Goal: Information Seeking & Learning: Find specific page/section

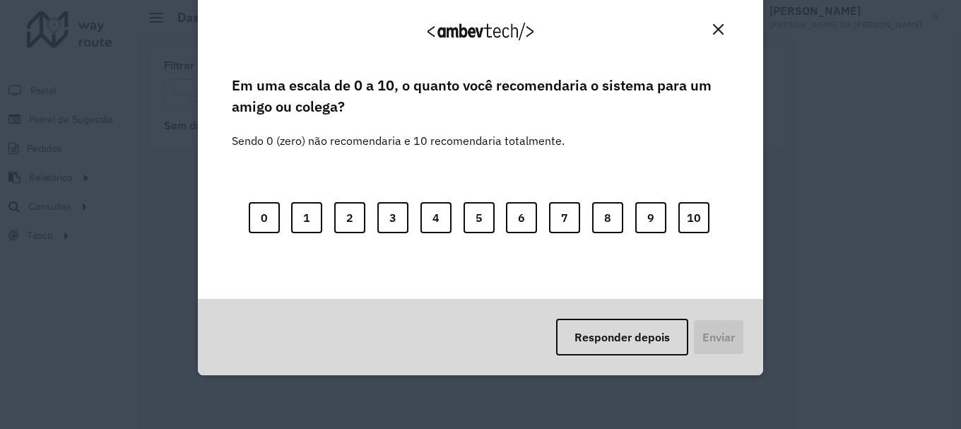
click at [725, 25] on div "Agradecemos seu feedback!" at bounding box center [480, 36] width 531 height 71
click at [708, 25] on button "Close" at bounding box center [718, 29] width 22 height 22
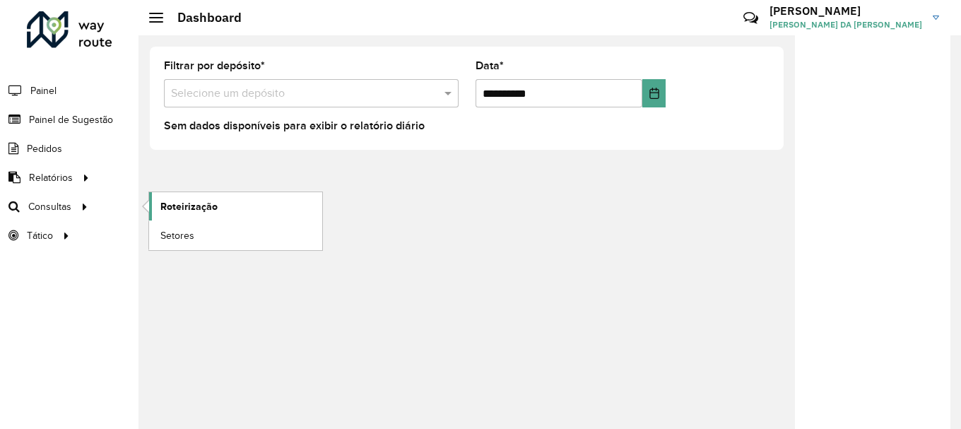
click at [243, 206] on link "Roteirização" at bounding box center [235, 206] width 173 height 28
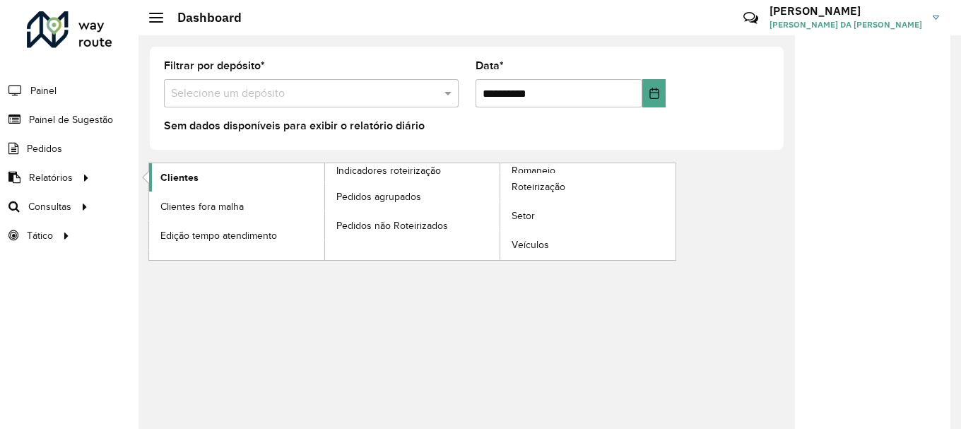
click at [295, 178] on link "Clientes" at bounding box center [236, 177] width 175 height 28
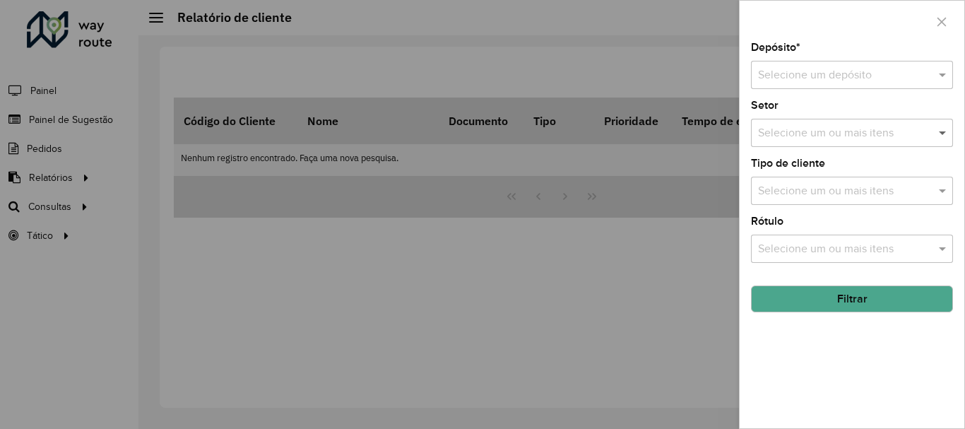
click at [944, 139] on span at bounding box center [944, 132] width 18 height 17
click at [942, 182] on div "Selecione um ou mais itens" at bounding box center [852, 191] width 202 height 28
click at [942, 191] on span at bounding box center [944, 190] width 18 height 17
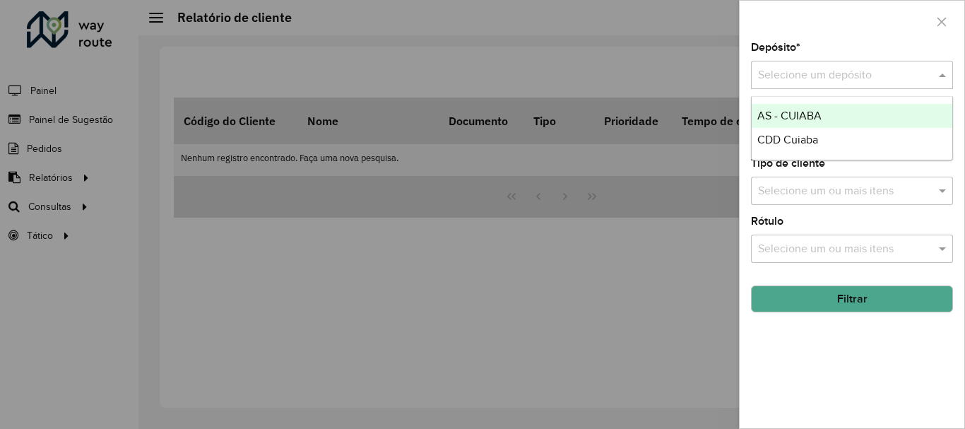
click at [929, 78] on div at bounding box center [852, 75] width 202 height 18
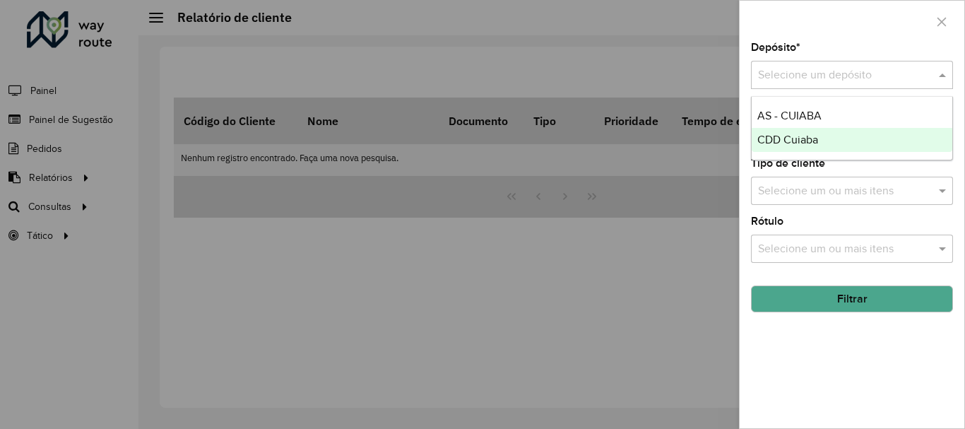
click at [844, 133] on div "CDD Cuiaba" at bounding box center [851, 140] width 201 height 24
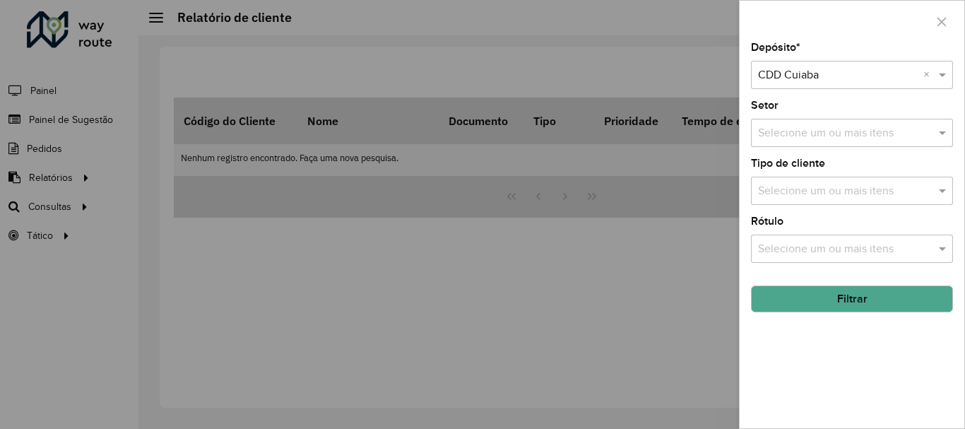
click at [946, 194] on span at bounding box center [944, 190] width 18 height 17
type input "*****"
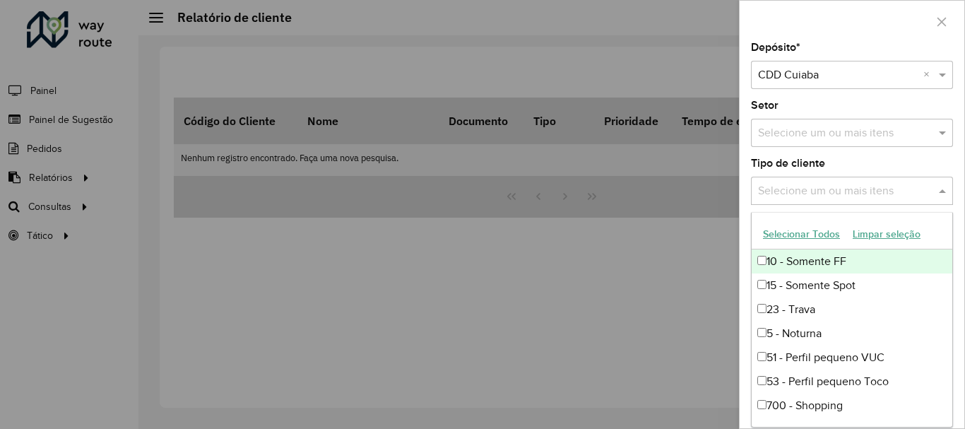
click at [898, 171] on div "Tipo de cliente Selecione um ou mais itens" at bounding box center [852, 181] width 202 height 47
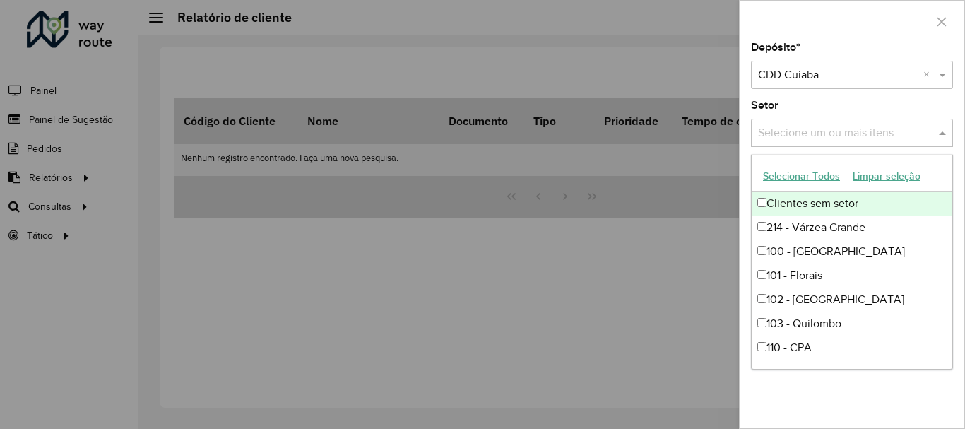
click at [900, 138] on input "text" at bounding box center [844, 133] width 181 height 17
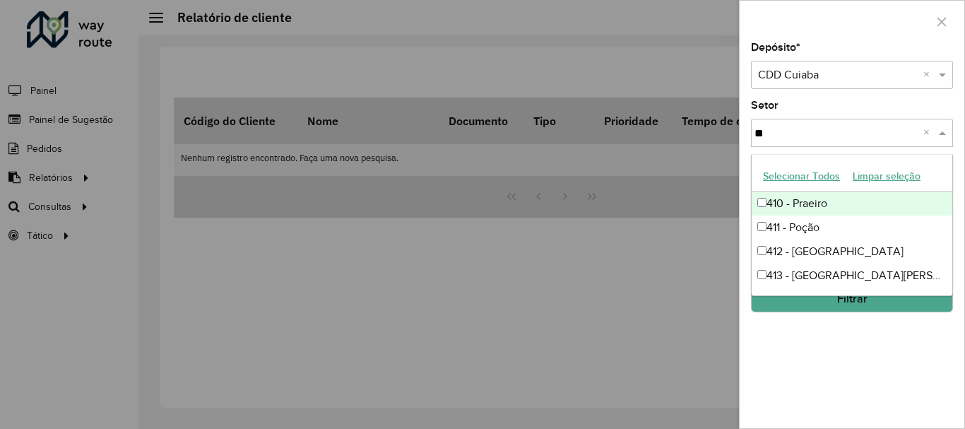
type input "***"
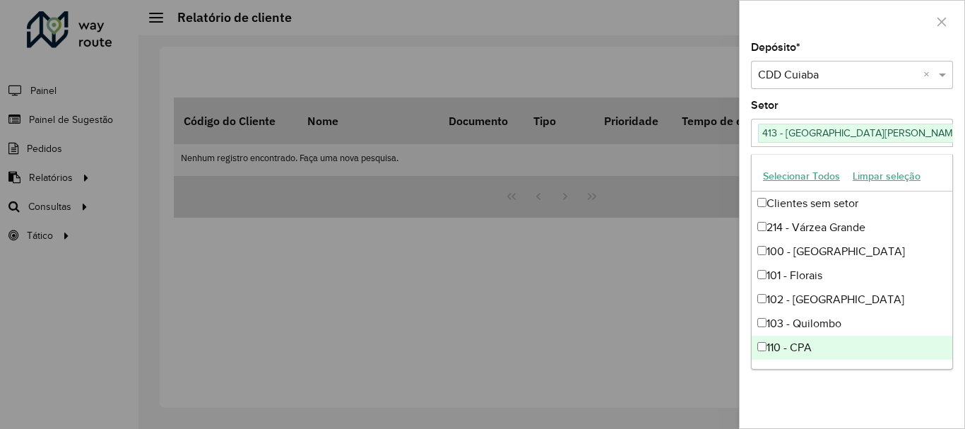
click at [884, 420] on div "Depósito * Selecione um depósito × CDD Cuiaba × Setor Selecione um ou mais iten…" at bounding box center [851, 235] width 225 height 386
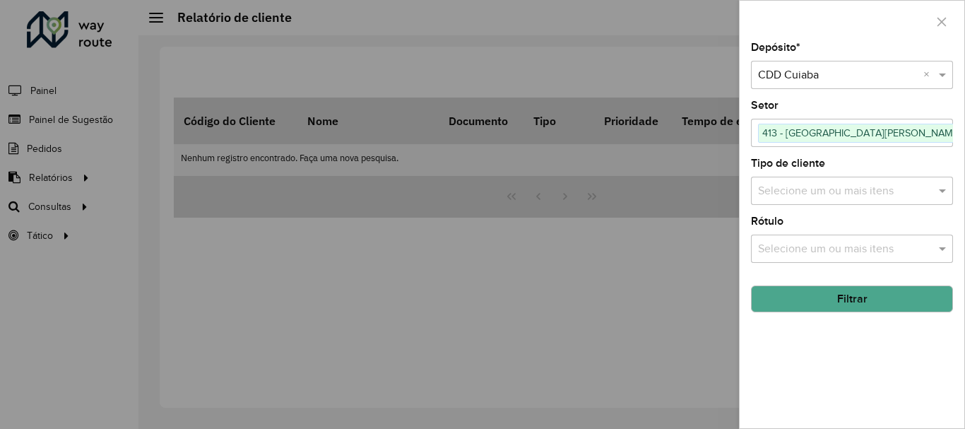
click at [838, 308] on button "Filtrar" at bounding box center [852, 298] width 202 height 27
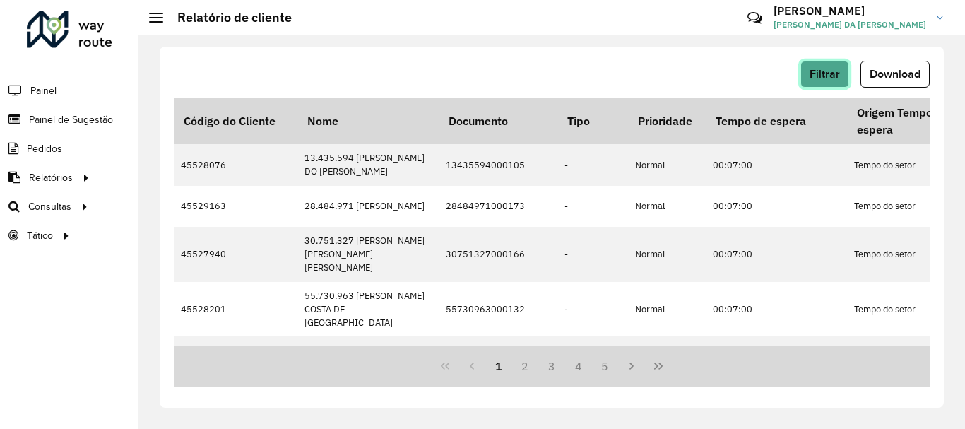
click at [811, 69] on span "Filtrar" at bounding box center [824, 74] width 30 height 12
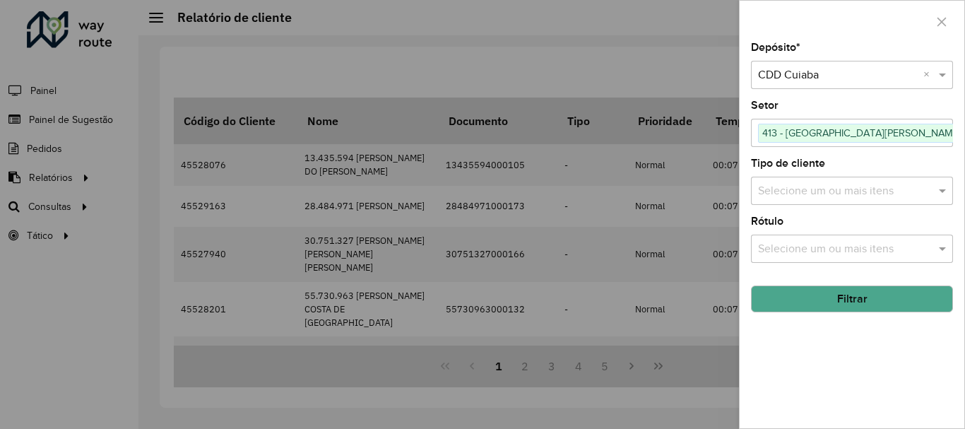
click at [821, 194] on input "text" at bounding box center [844, 191] width 181 height 17
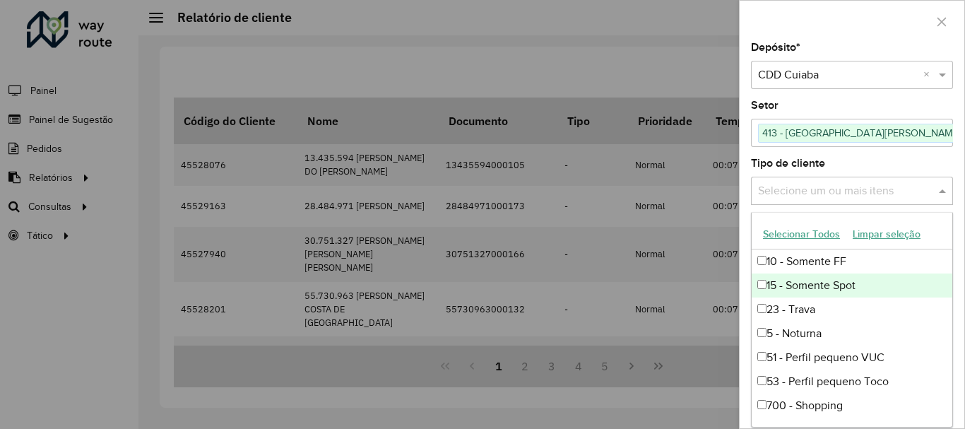
click at [831, 191] on input "text" at bounding box center [844, 191] width 181 height 17
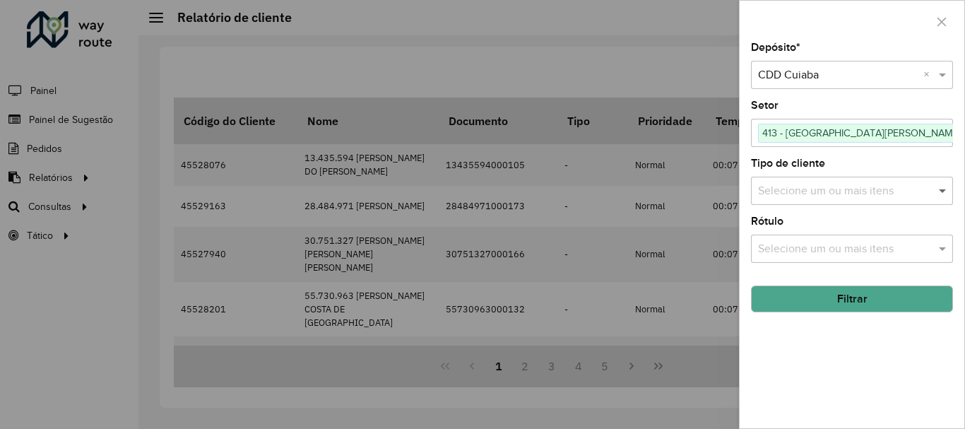
click at [939, 197] on span at bounding box center [944, 190] width 18 height 17
click at [881, 246] on input "text" at bounding box center [844, 249] width 181 height 17
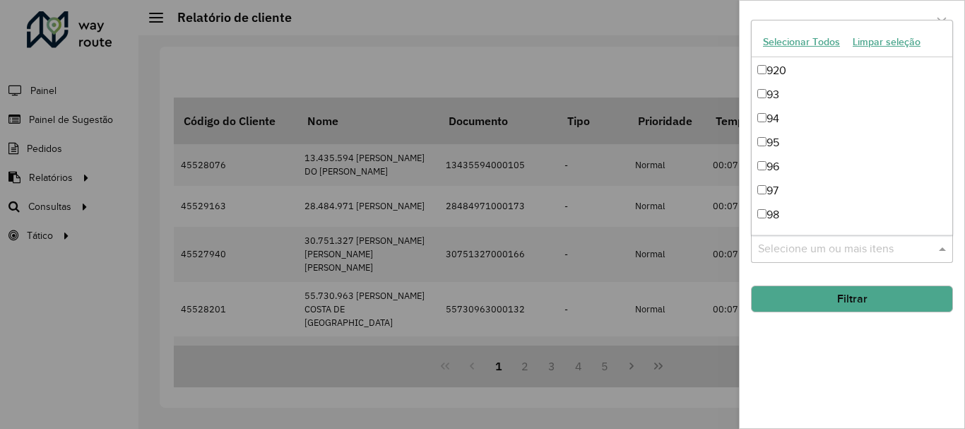
scroll to position [2215, 0]
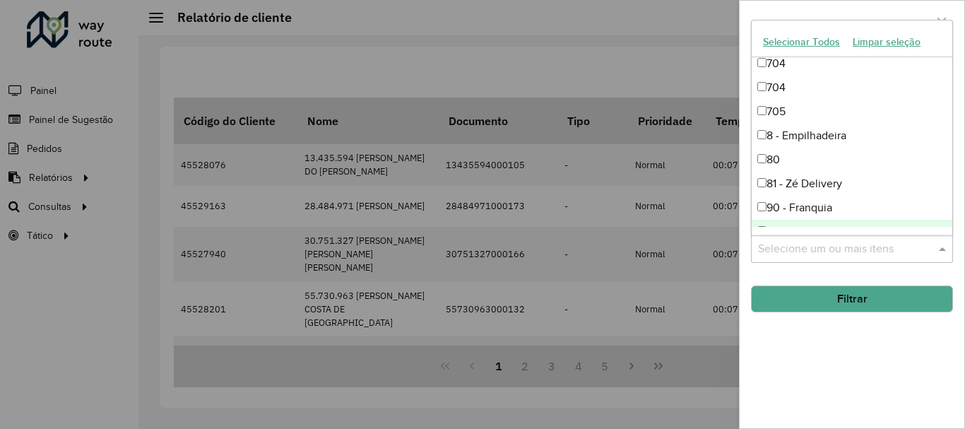
click at [897, 268] on div "Depósito * Selecione um depósito × CDD Cuiaba × Setor Selecione um ou mais iten…" at bounding box center [851, 235] width 225 height 386
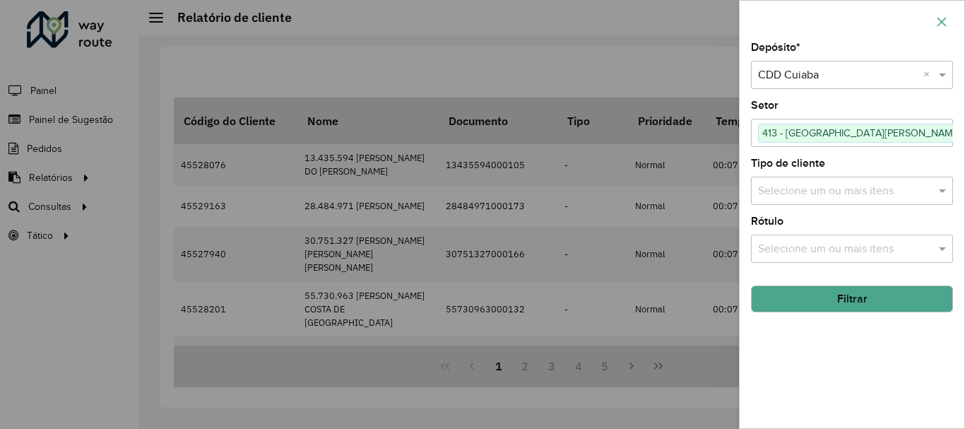
click at [941, 16] on icon "button" at bounding box center [941, 21] width 11 height 11
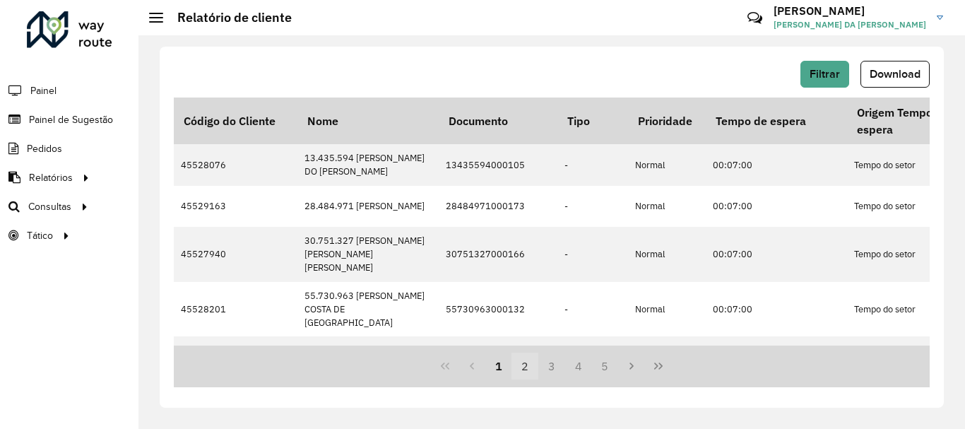
click at [525, 363] on button "2" at bounding box center [524, 365] width 27 height 27
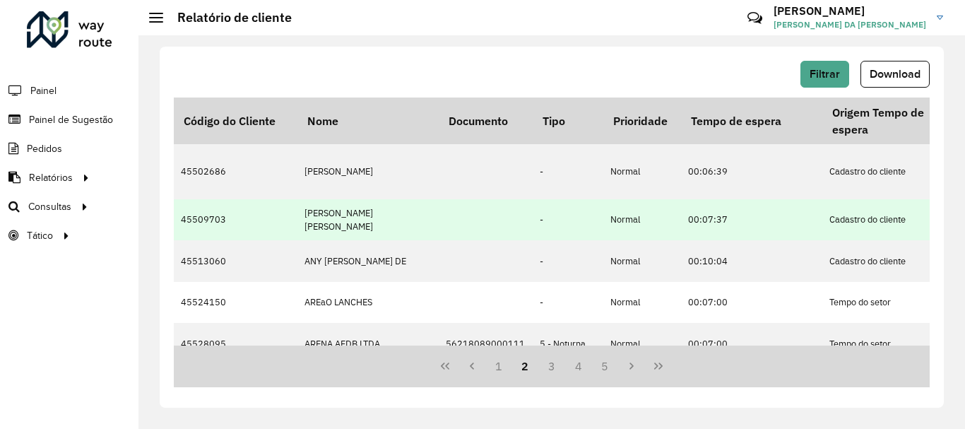
scroll to position [477, 0]
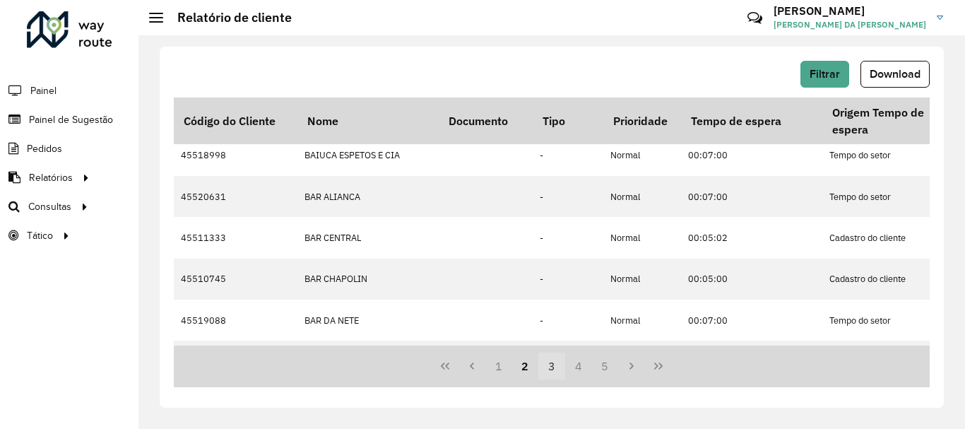
click at [562, 366] on button "3" at bounding box center [551, 365] width 27 height 27
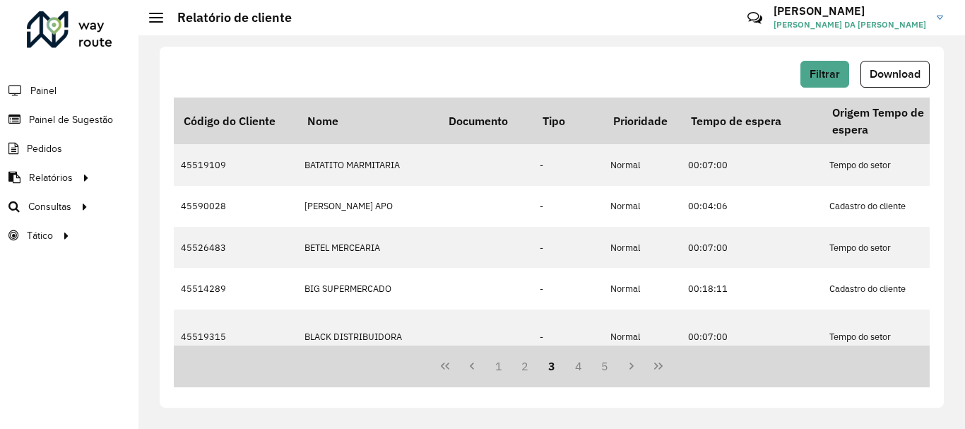
scroll to position [533, 0]
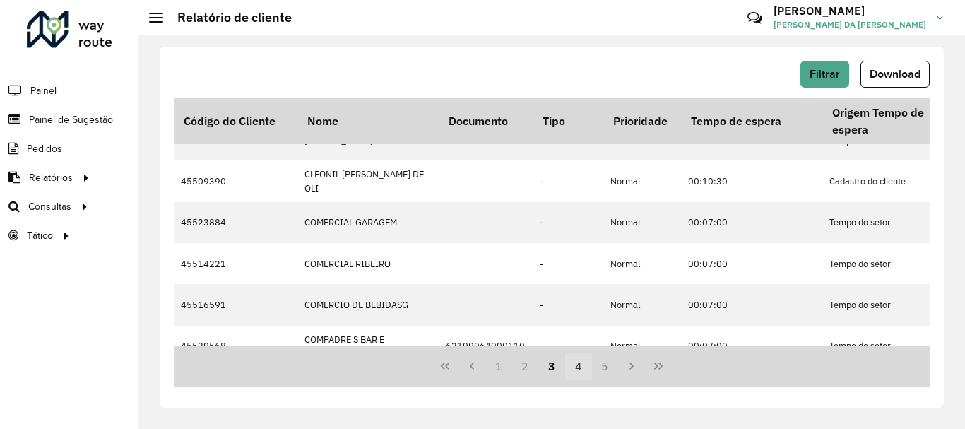
click at [577, 365] on button "4" at bounding box center [578, 365] width 27 height 27
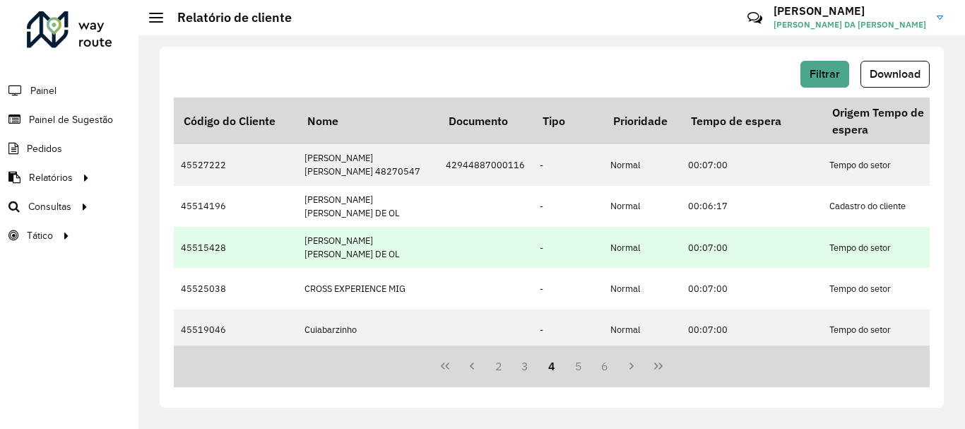
scroll to position [496, 0]
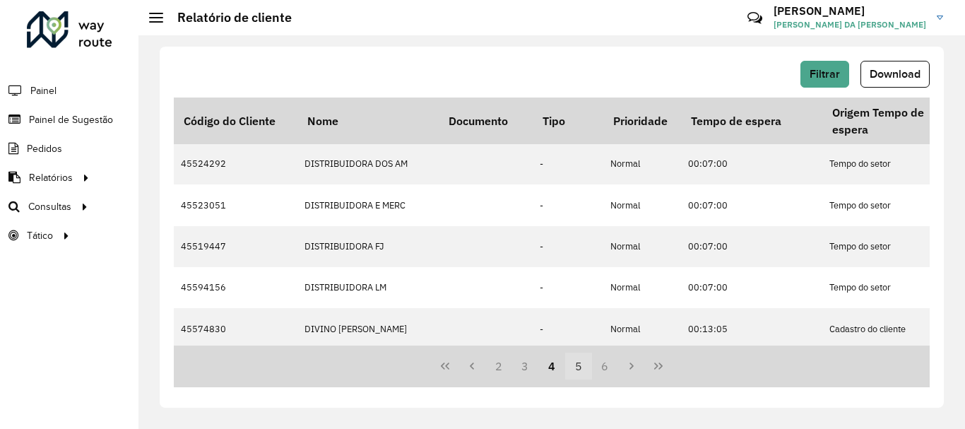
click at [587, 360] on button "5" at bounding box center [578, 365] width 27 height 27
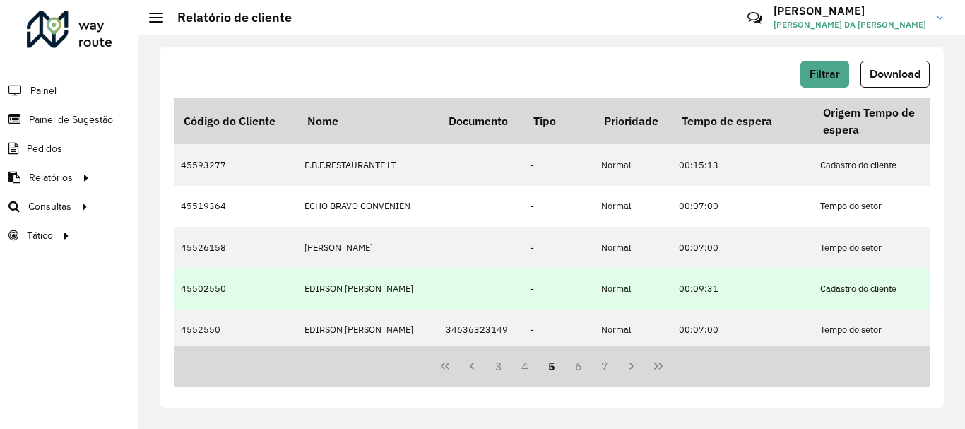
scroll to position [477, 0]
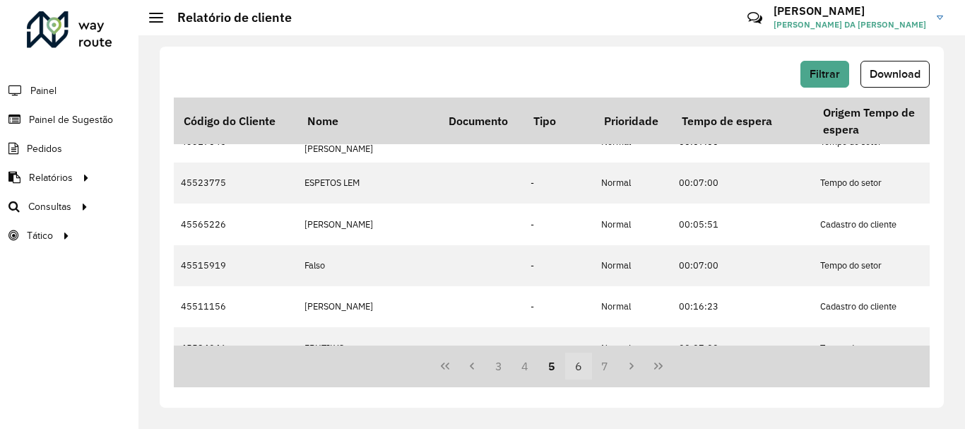
click at [577, 369] on button "6" at bounding box center [578, 365] width 27 height 27
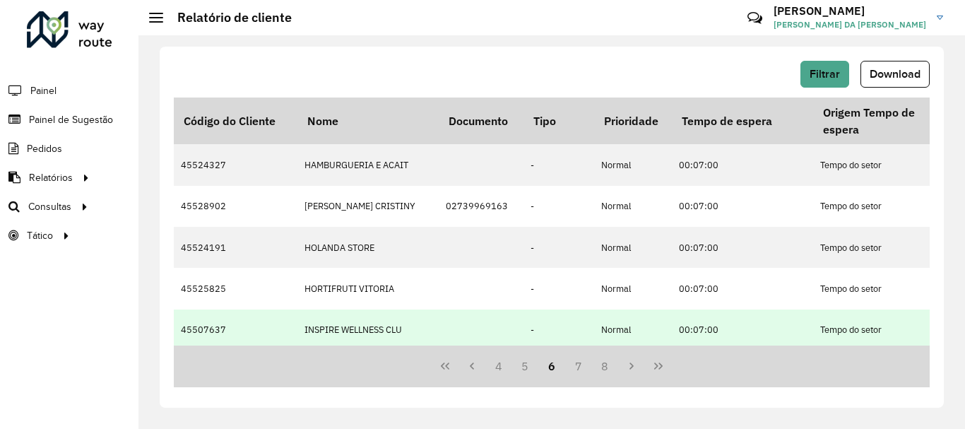
scroll to position [524, 0]
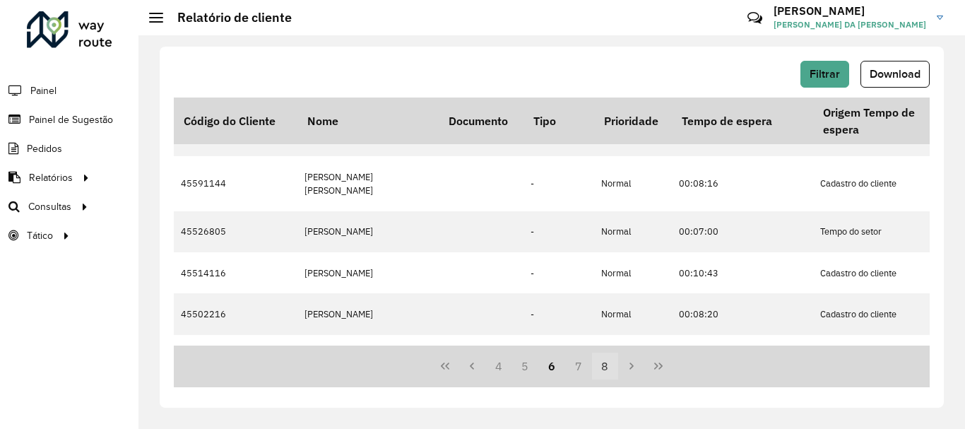
click at [602, 374] on button "8" at bounding box center [605, 365] width 27 height 27
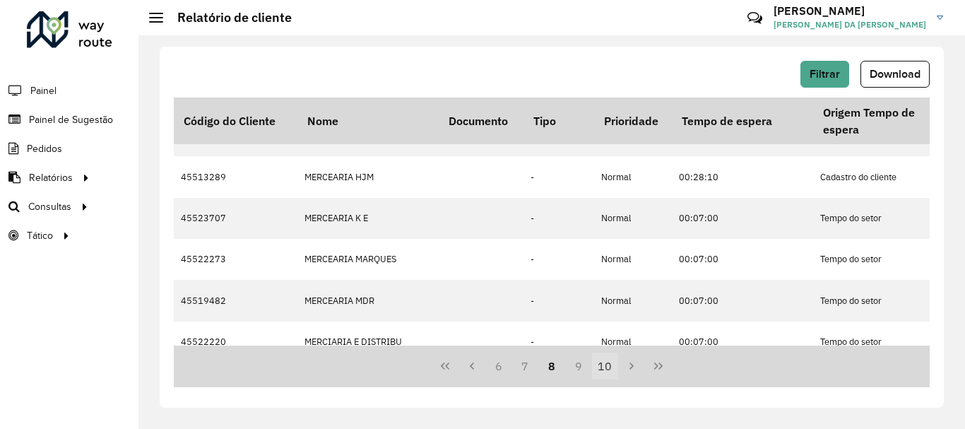
click at [604, 363] on button "10" at bounding box center [605, 365] width 27 height 27
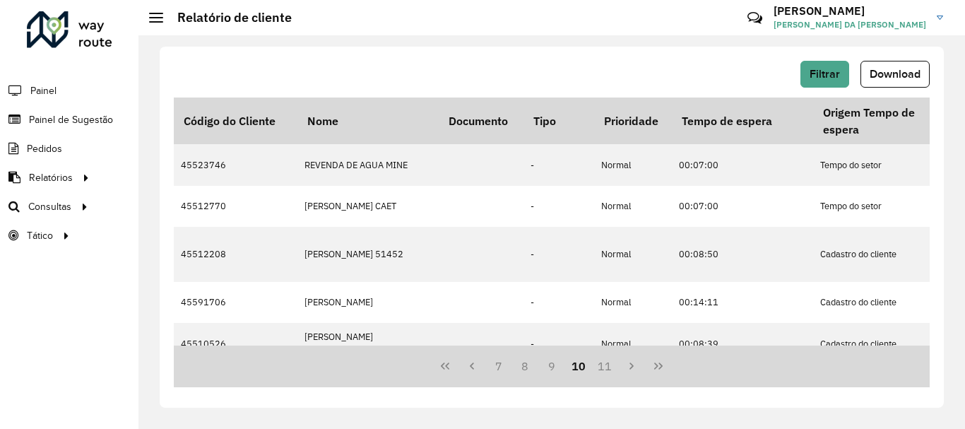
click at [604, 363] on button "11" at bounding box center [605, 365] width 27 height 27
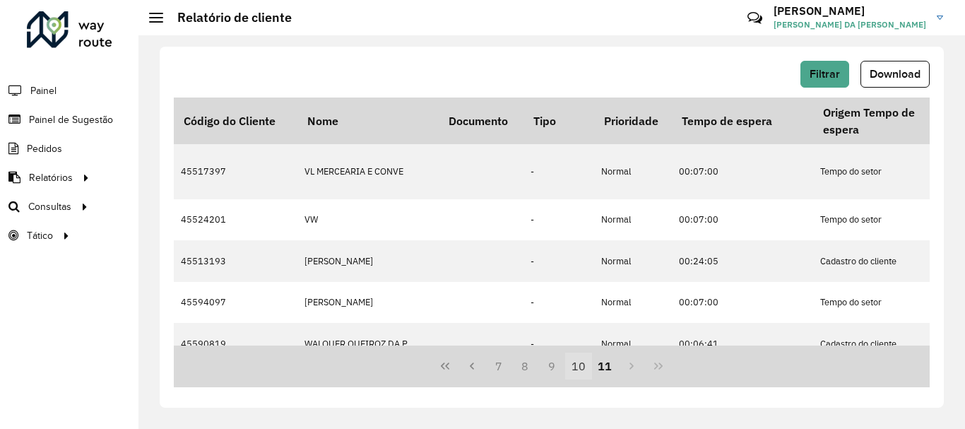
click at [604, 363] on button "11" at bounding box center [605, 365] width 27 height 27
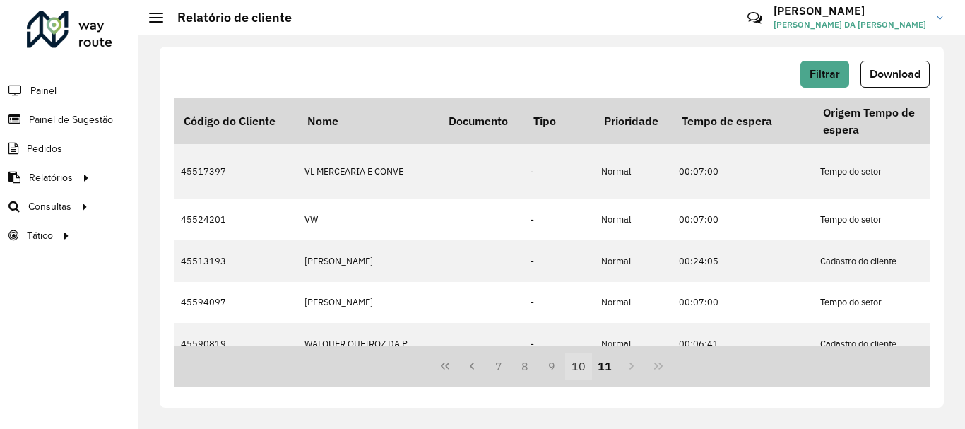
click at [567, 361] on button "10" at bounding box center [578, 365] width 27 height 27
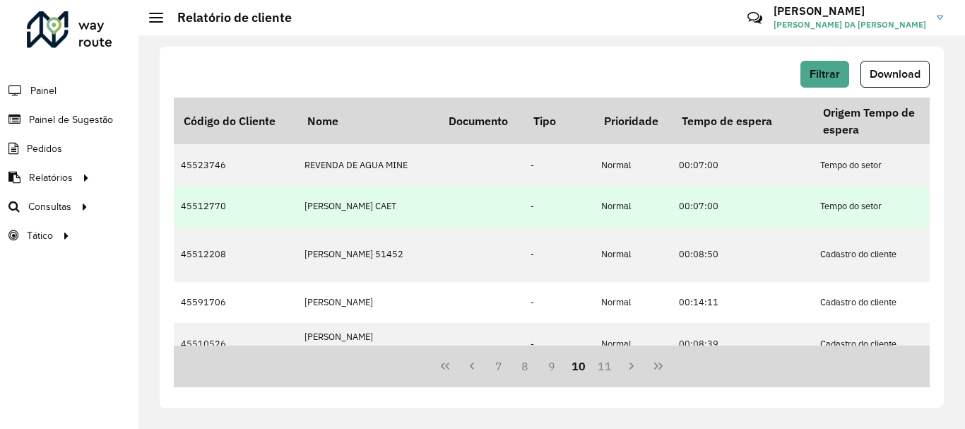
scroll to position [533, 0]
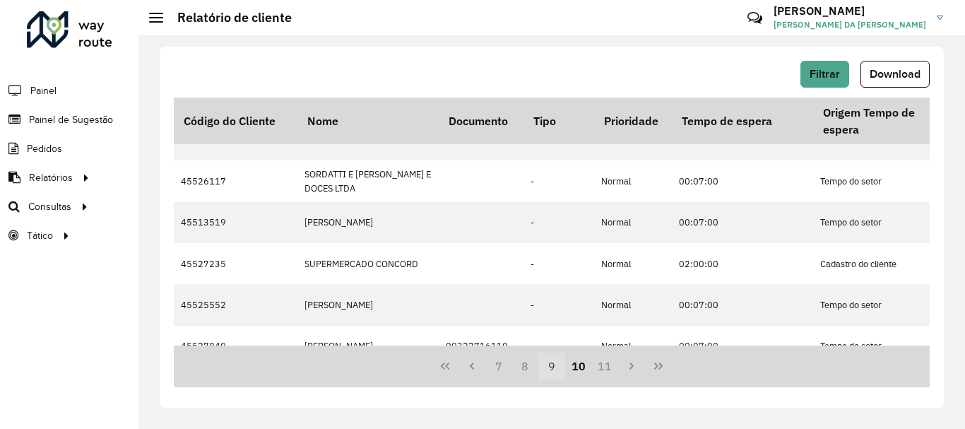
click at [550, 362] on button "9" at bounding box center [551, 365] width 27 height 27
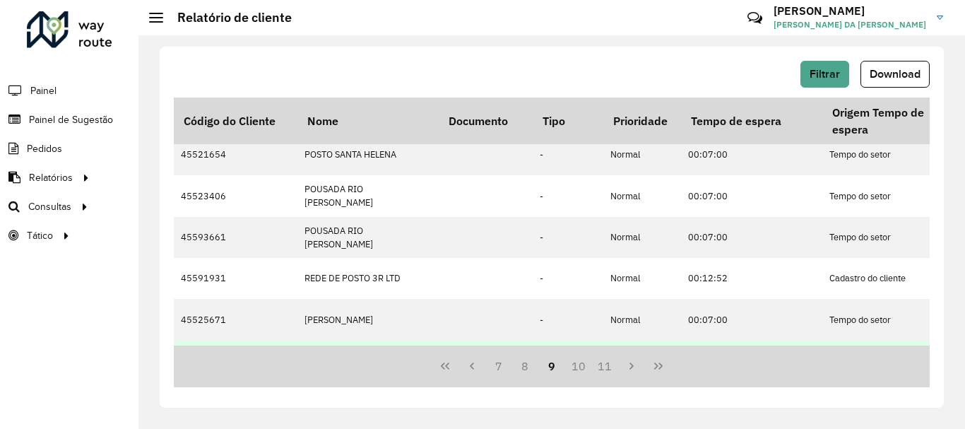
scroll to position [0, 0]
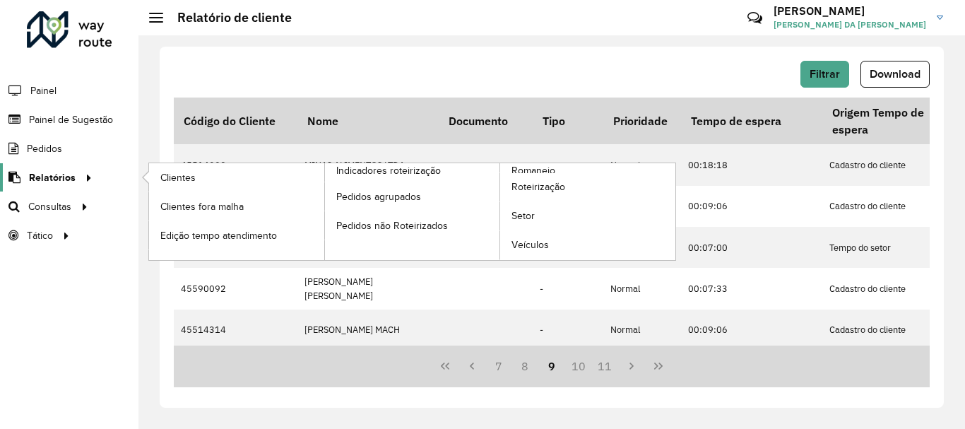
click at [49, 179] on span "Relatórios" at bounding box center [52, 177] width 47 height 15
click at [170, 173] on span "Clientes" at bounding box center [179, 177] width 38 height 15
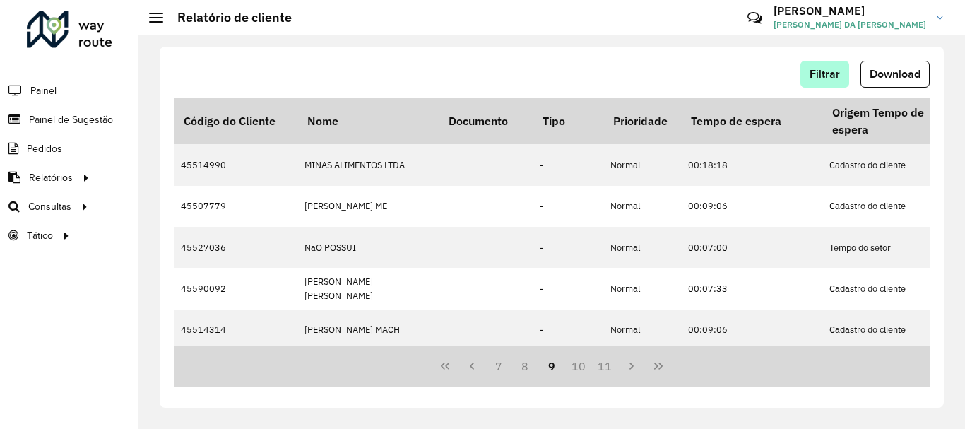
drag, startPoint x: 835, startPoint y: 56, endPoint x: 828, endPoint y: 65, distance: 11.2
click at [829, 64] on div "Filtrar Download Código do Cliente Nome Documento Tipo Prioridade Tempo de espe…" at bounding box center [552, 227] width 784 height 361
click at [828, 65] on button "Filtrar" at bounding box center [824, 74] width 49 height 27
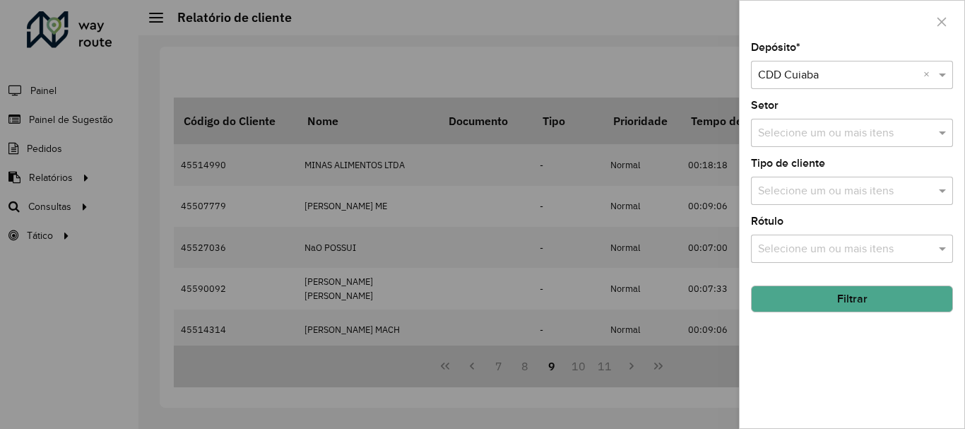
click at [901, 253] on input "text" at bounding box center [844, 249] width 181 height 17
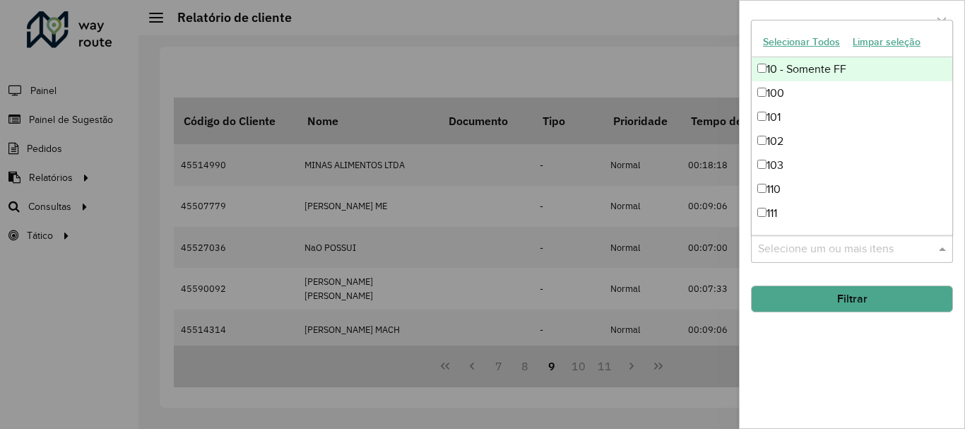
click at [901, 253] on input "text" at bounding box center [844, 249] width 181 height 17
click at [939, 268] on div "Depósito * Selecione um depósito × CDD Cuiaba × Setor Selecione um ou mais iten…" at bounding box center [851, 235] width 225 height 386
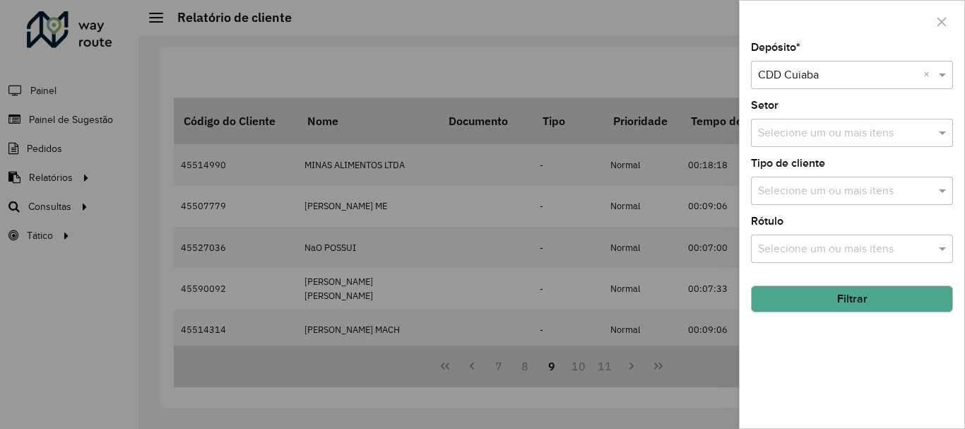
click at [937, 292] on button "Filtrar" at bounding box center [852, 298] width 202 height 27
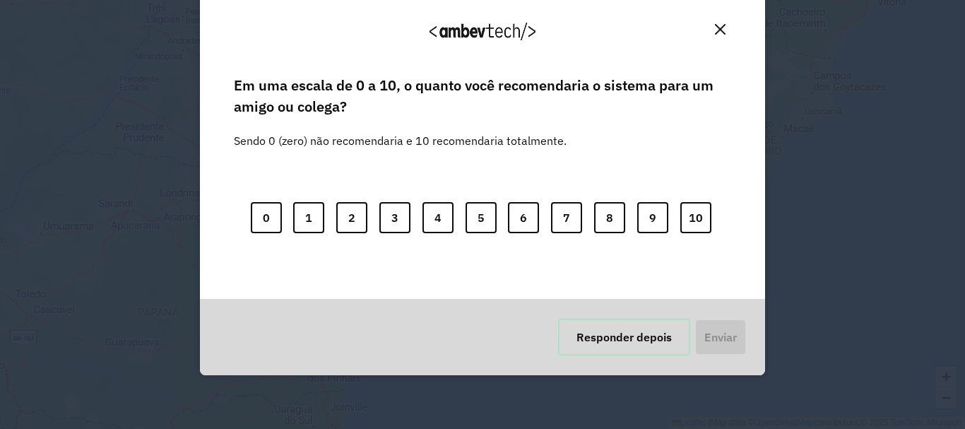
click at [614, 322] on button "Responder depois" at bounding box center [624, 337] width 132 height 37
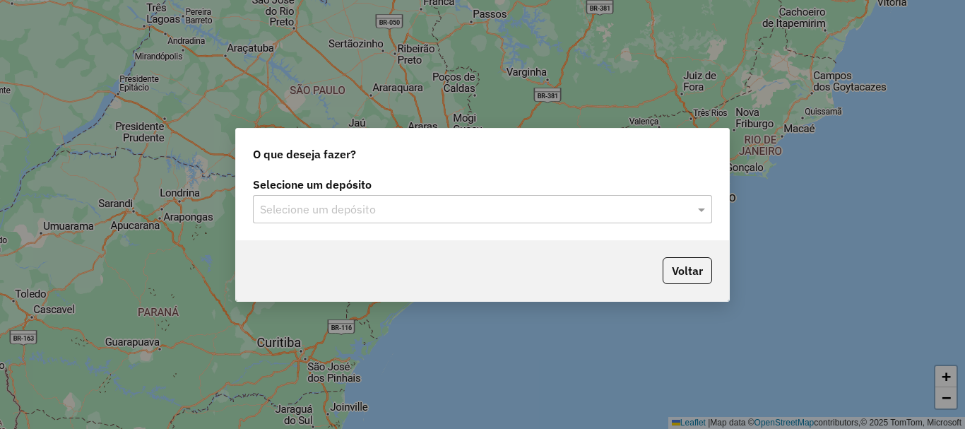
click at [516, 195] on div "Selecione um depósito" at bounding box center [482, 209] width 459 height 28
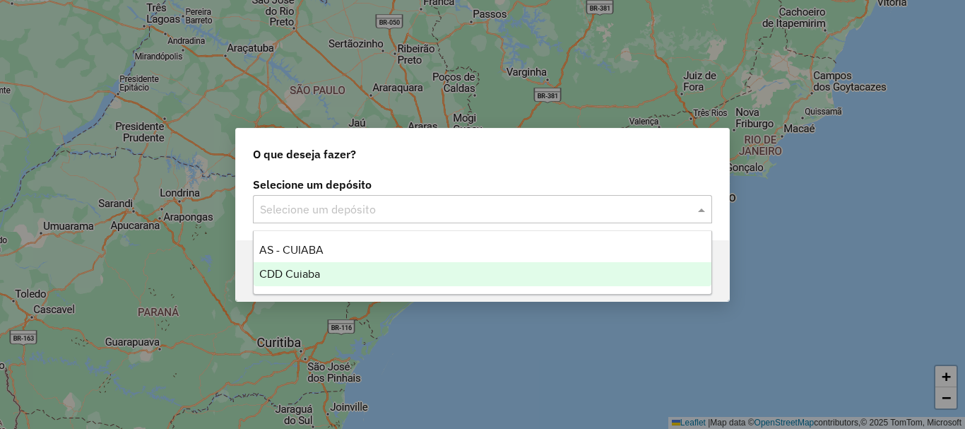
click at [328, 283] on div "CDD Cuiaba" at bounding box center [483, 274] width 458 height 24
